Goal: Check status: Check status

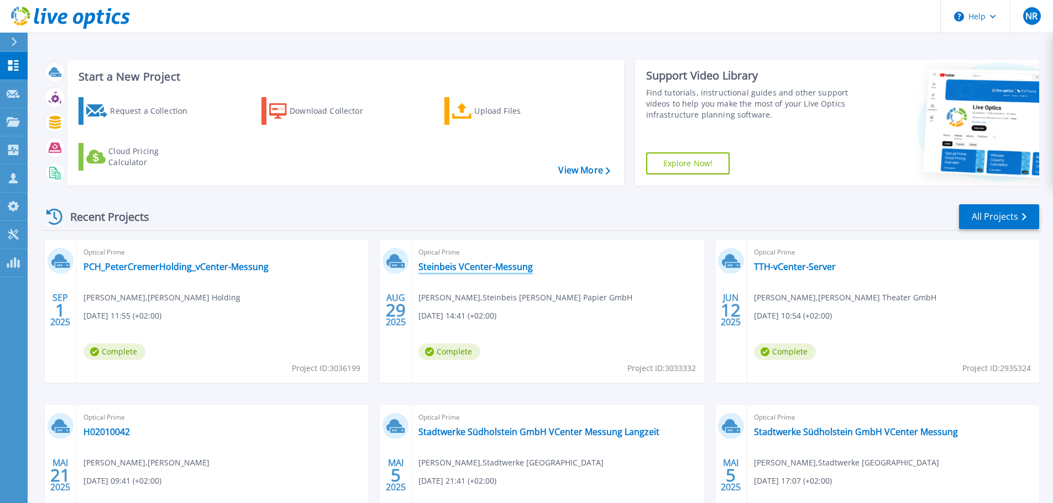
click at [494, 264] on link "Steinbeis VCenter-Messung" at bounding box center [475, 266] width 114 height 11
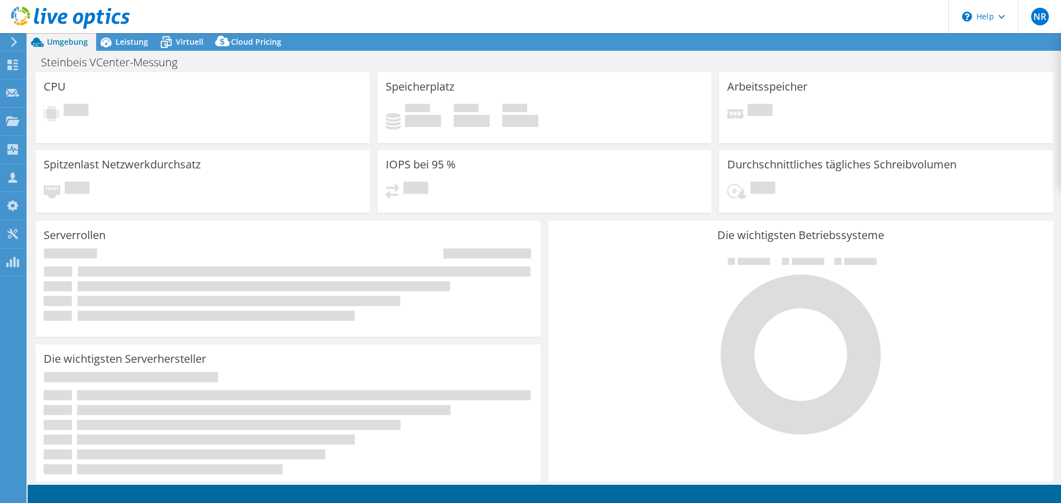
select select "USD"
